Goal: Check status: Check status

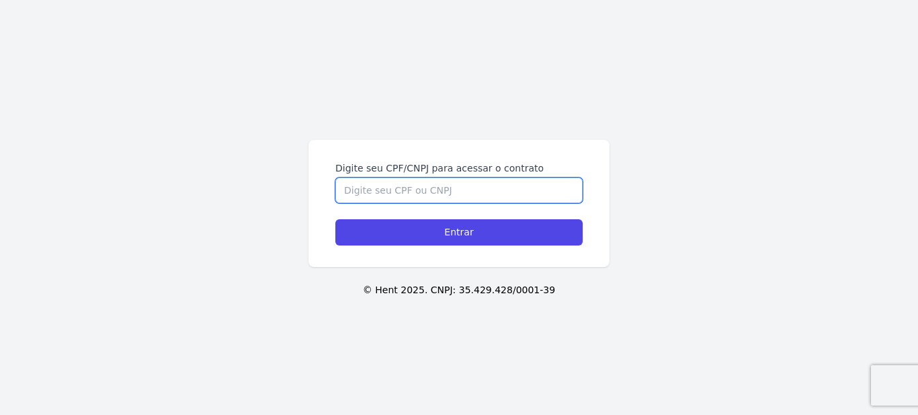
click at [442, 185] on input "Digite seu CPF/CNPJ para acessar o contrato" at bounding box center [458, 190] width 247 height 26
type input "86227742015"
click at [335, 219] on input "Entrar" at bounding box center [458, 232] width 247 height 26
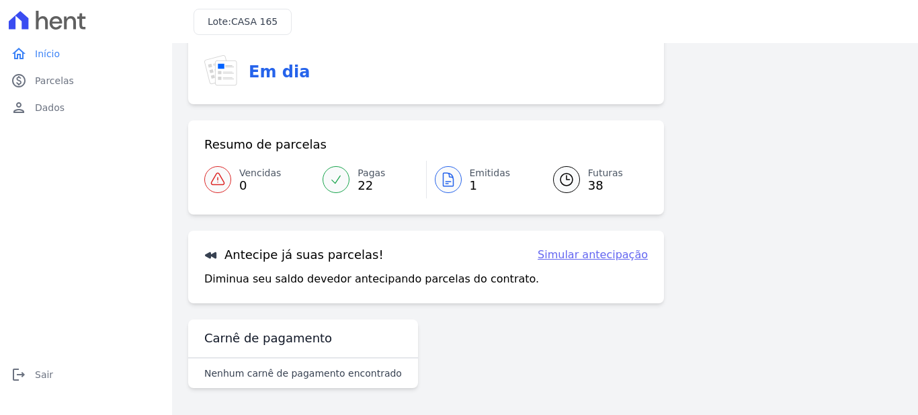
scroll to position [30, 0]
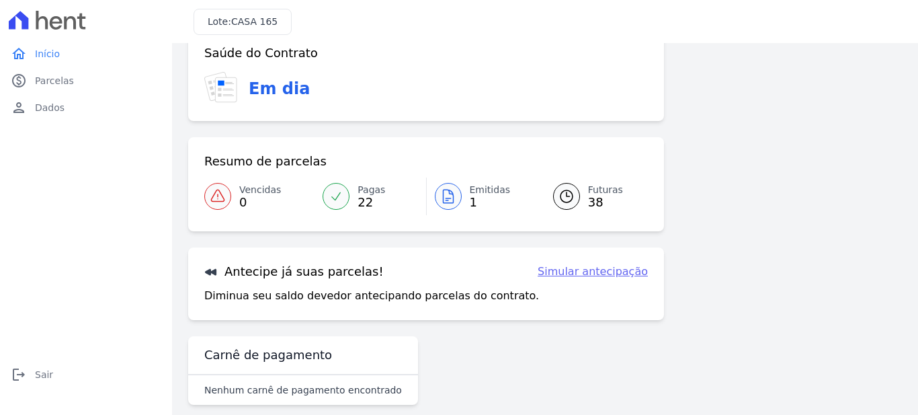
click at [466, 208] on link "Emitidas 1" at bounding box center [482, 196] width 110 height 38
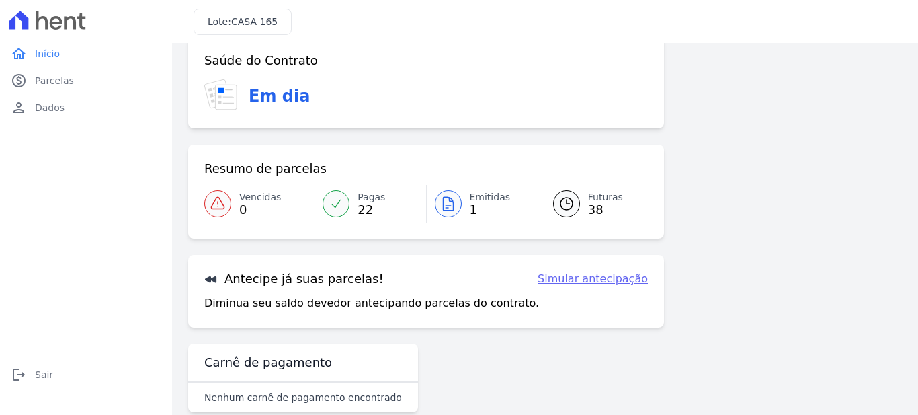
scroll to position [47, 0]
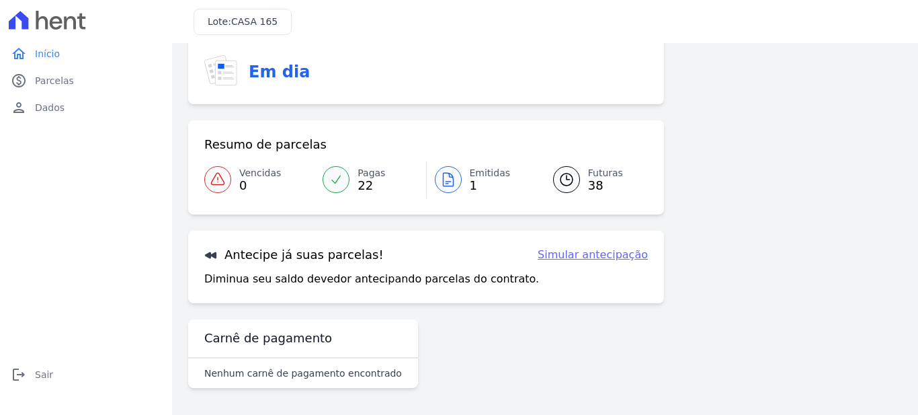
click at [576, 254] on link "Simular antecipação" at bounding box center [592, 255] width 110 height 16
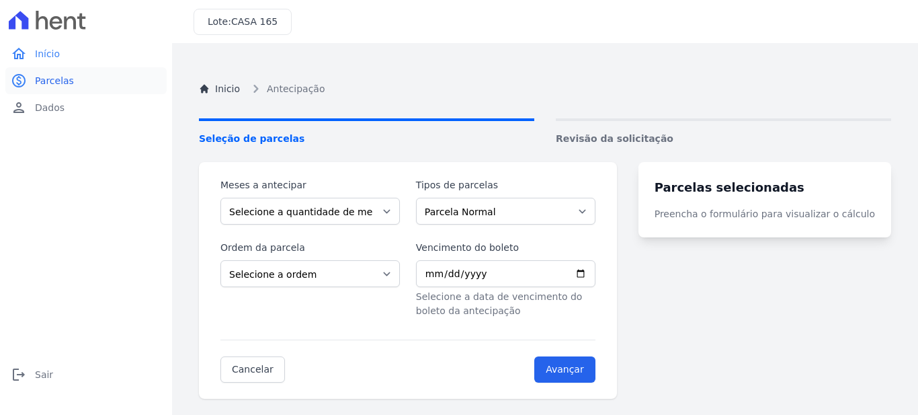
click at [50, 87] on link "paid Parcelas" at bounding box center [85, 80] width 161 height 27
